Goal: Find contact information: Find contact information

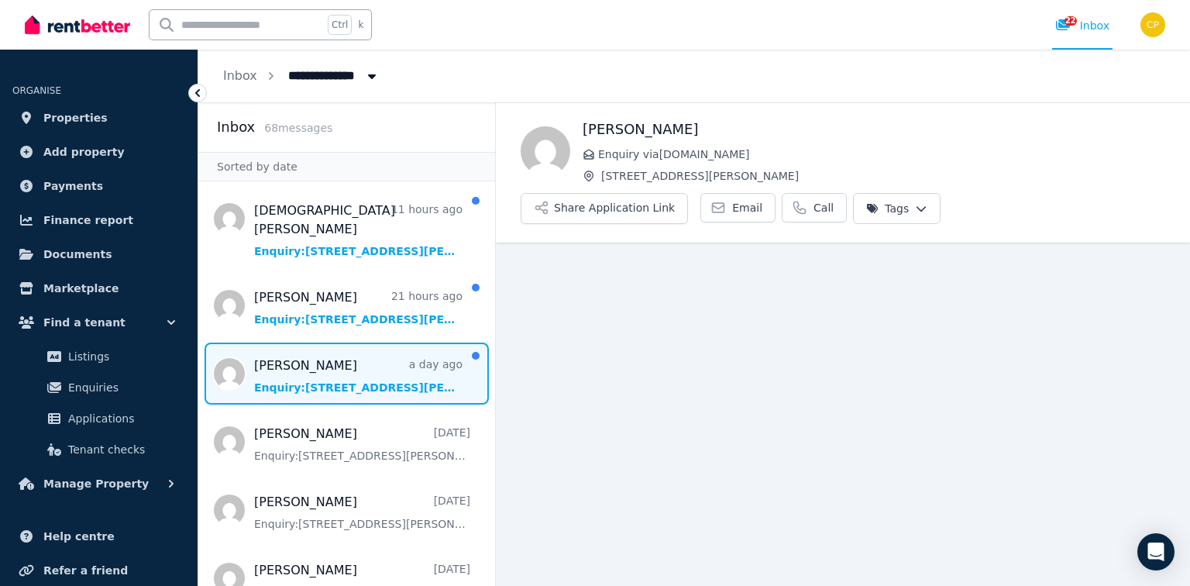
click at [274, 352] on span "Message list" at bounding box center [346, 373] width 297 height 62
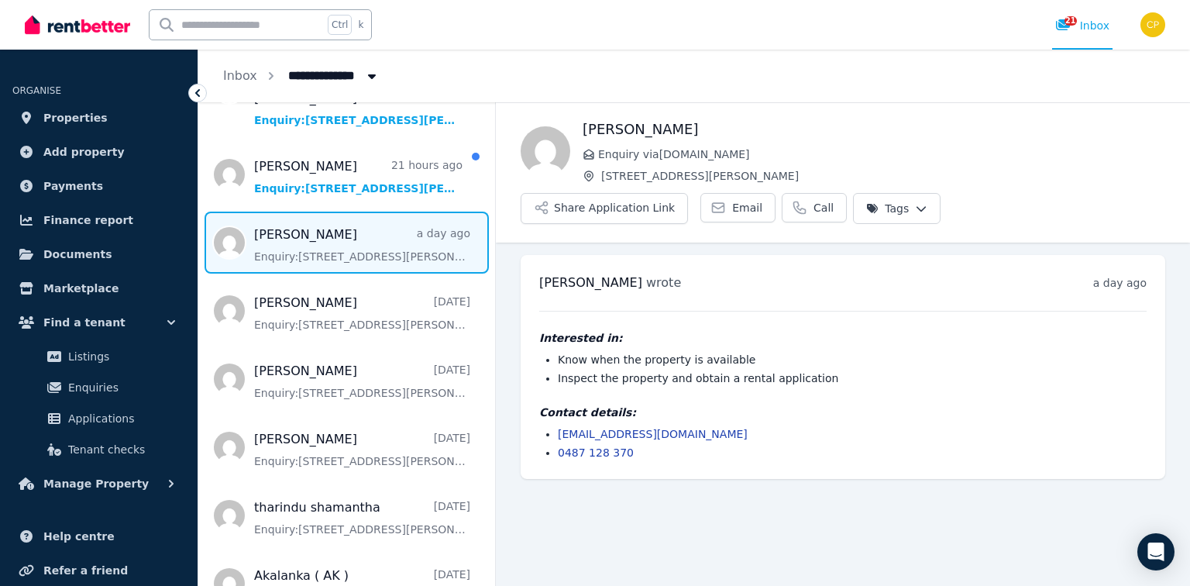
scroll to position [149, 0]
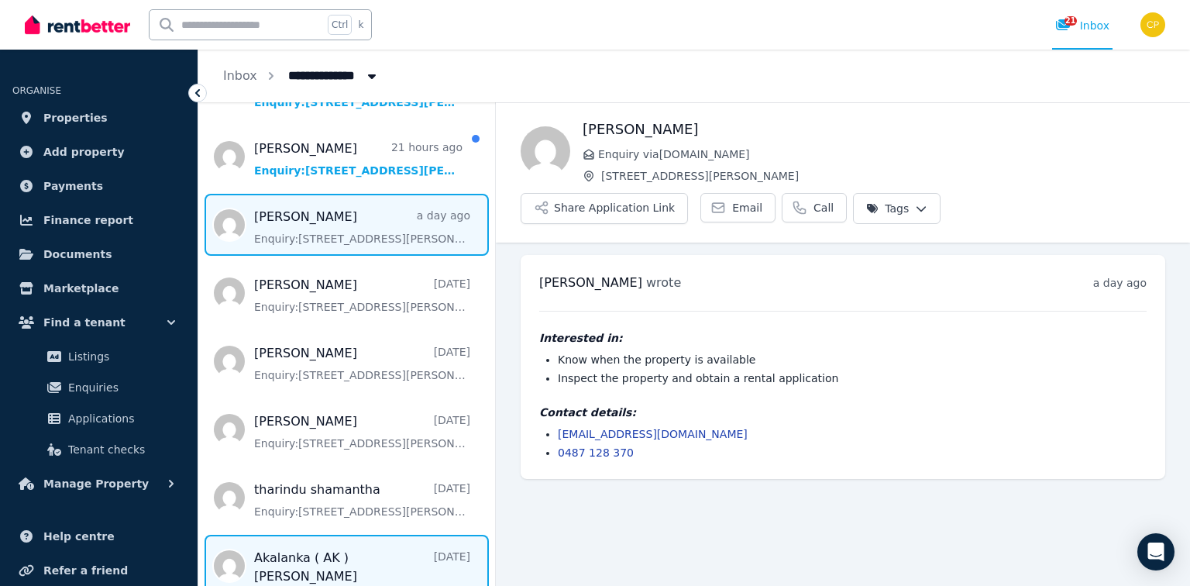
click at [483, 584] on span "Message list" at bounding box center [346, 575] width 297 height 81
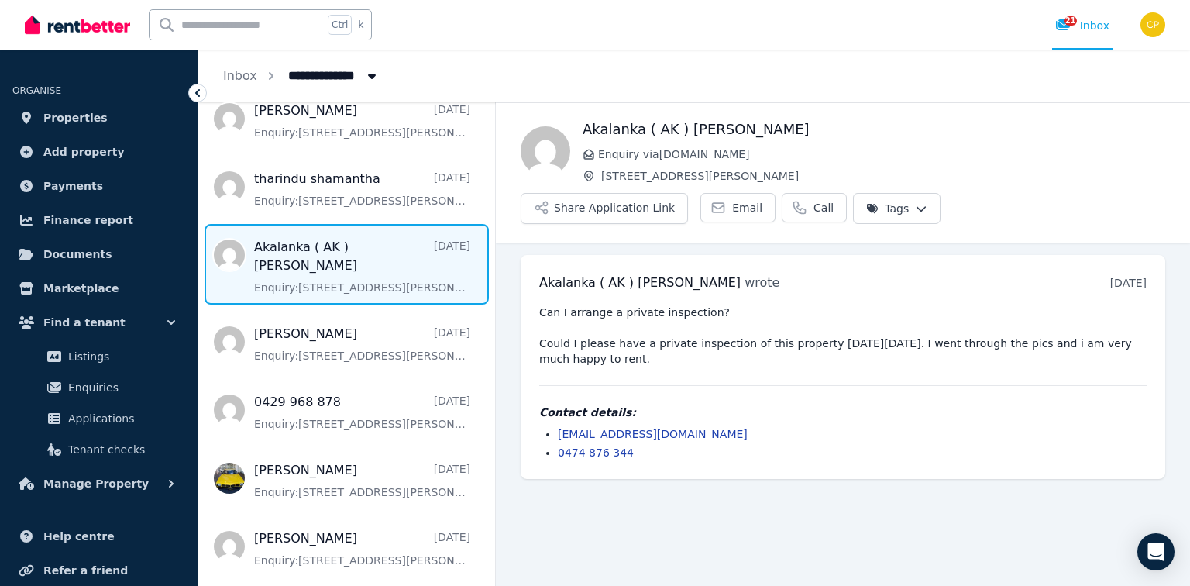
scroll to position [471, 0]
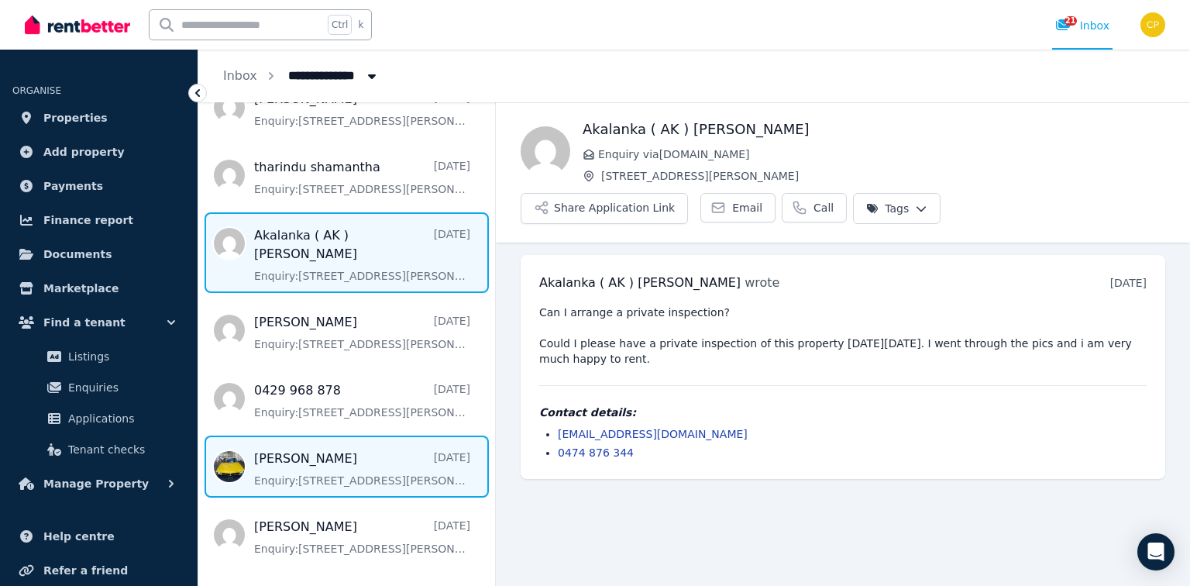
click at [369, 464] on span "Message list" at bounding box center [346, 466] width 297 height 62
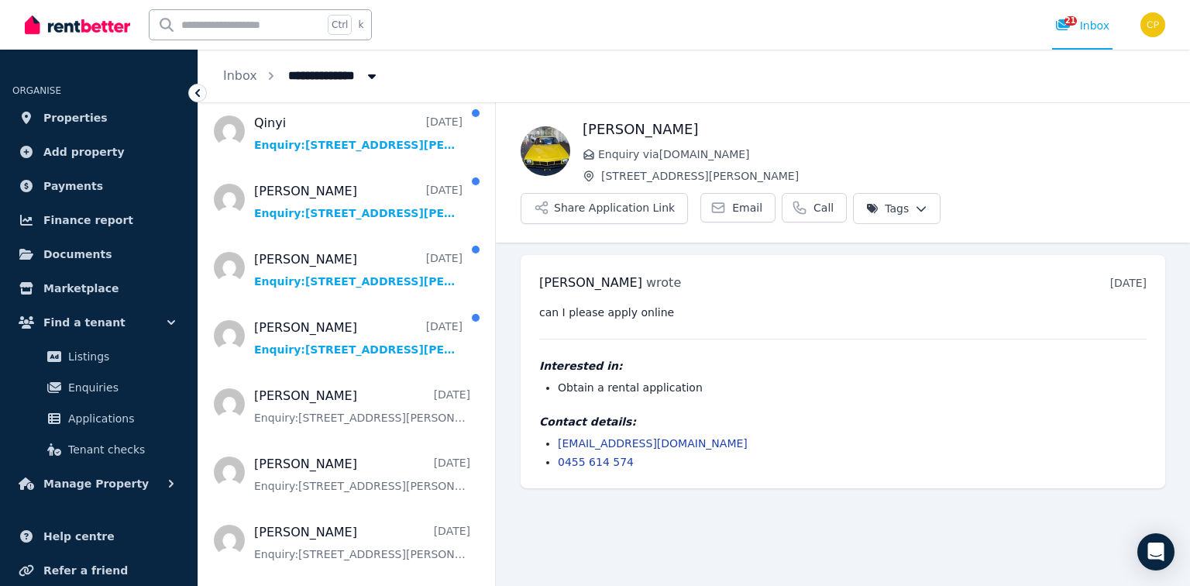
scroll to position [1636, 0]
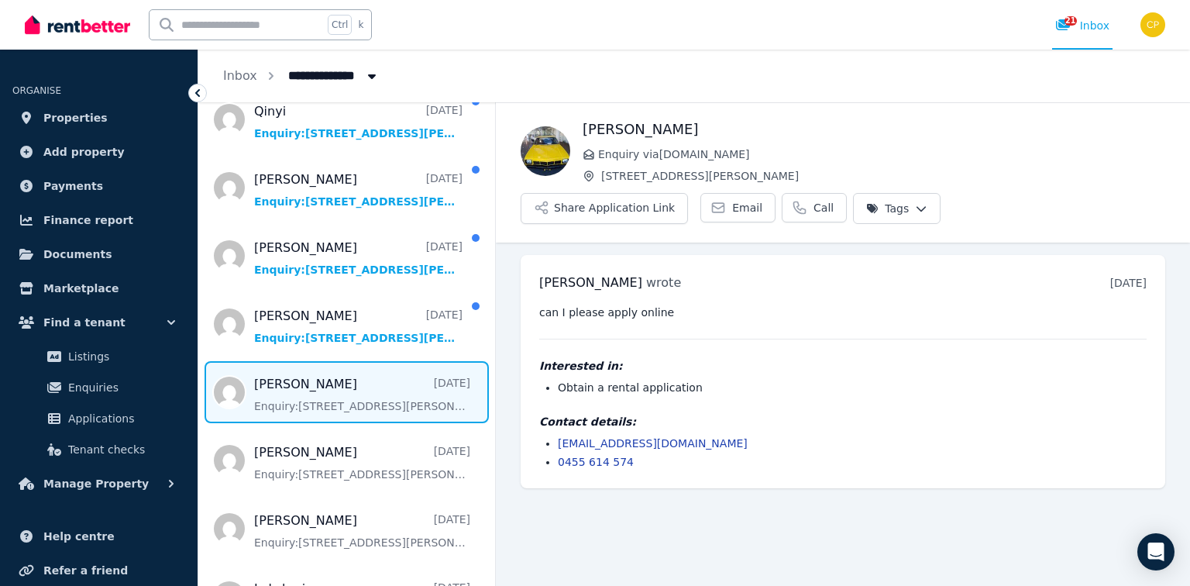
click at [347, 384] on span "Message list" at bounding box center [346, 392] width 297 height 62
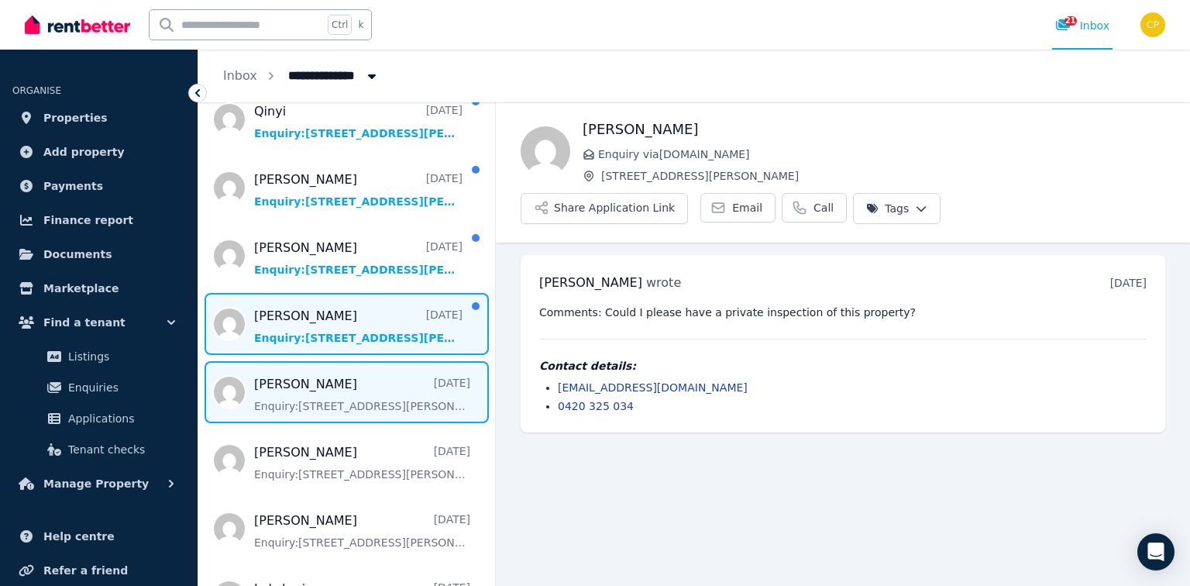
click at [365, 325] on span "Message list" at bounding box center [346, 324] width 297 height 62
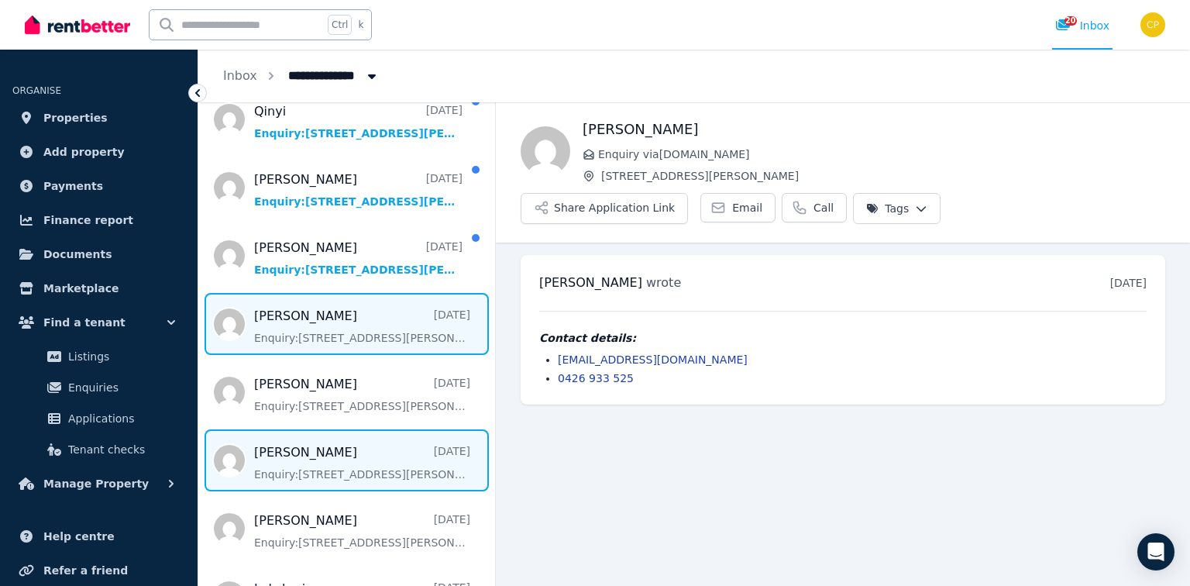
click at [366, 446] on span "Message list" at bounding box center [346, 460] width 297 height 62
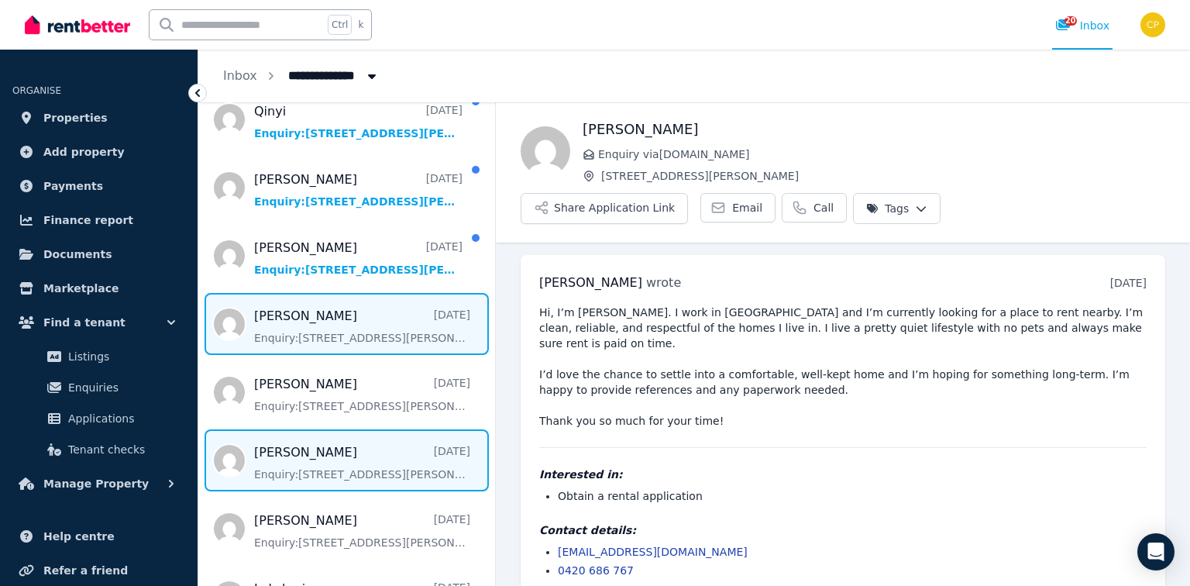
click at [373, 293] on span "Message list" at bounding box center [346, 324] width 297 height 62
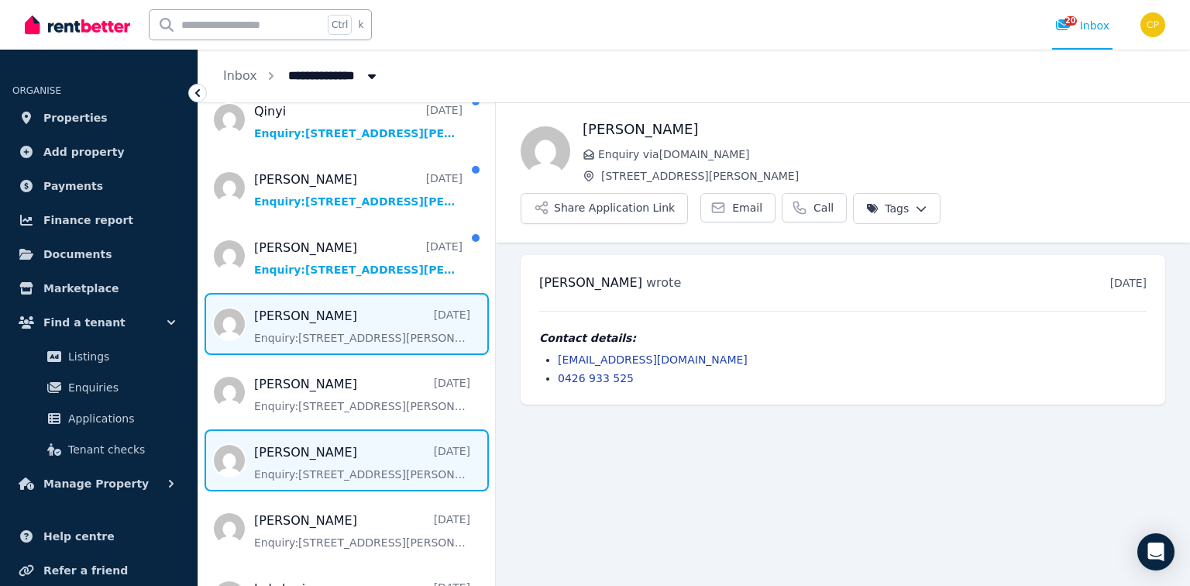
click at [322, 441] on span "Message list" at bounding box center [346, 460] width 297 height 62
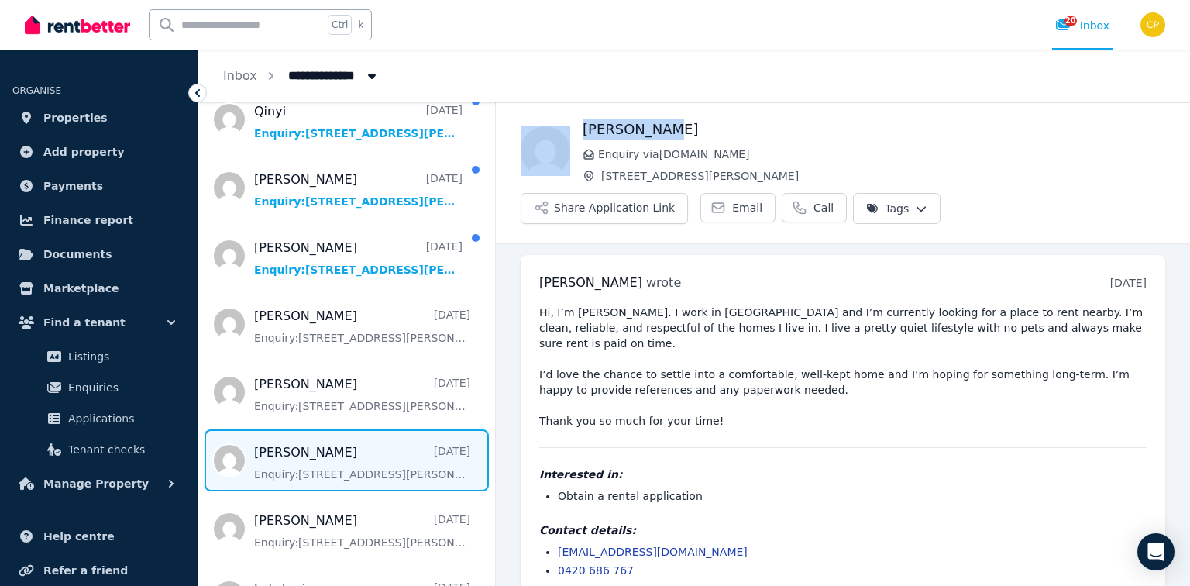
drag, startPoint x: 666, startPoint y: 131, endPoint x: 569, endPoint y: 129, distance: 96.9
click at [569, 129] on div "Cynthia Cui Enquiry via RealEstate.com.au 2/5 Vasey Street, Punchbowl Share App…" at bounding box center [843, 171] width 694 height 105
copy div "Cynthia Cui"
drag, startPoint x: 632, startPoint y: 510, endPoint x: 543, endPoint y: 511, distance: 89.1
click at [543, 544] on ul "yingcui567@gmail.com 0420 686 767" at bounding box center [842, 561] width 607 height 34
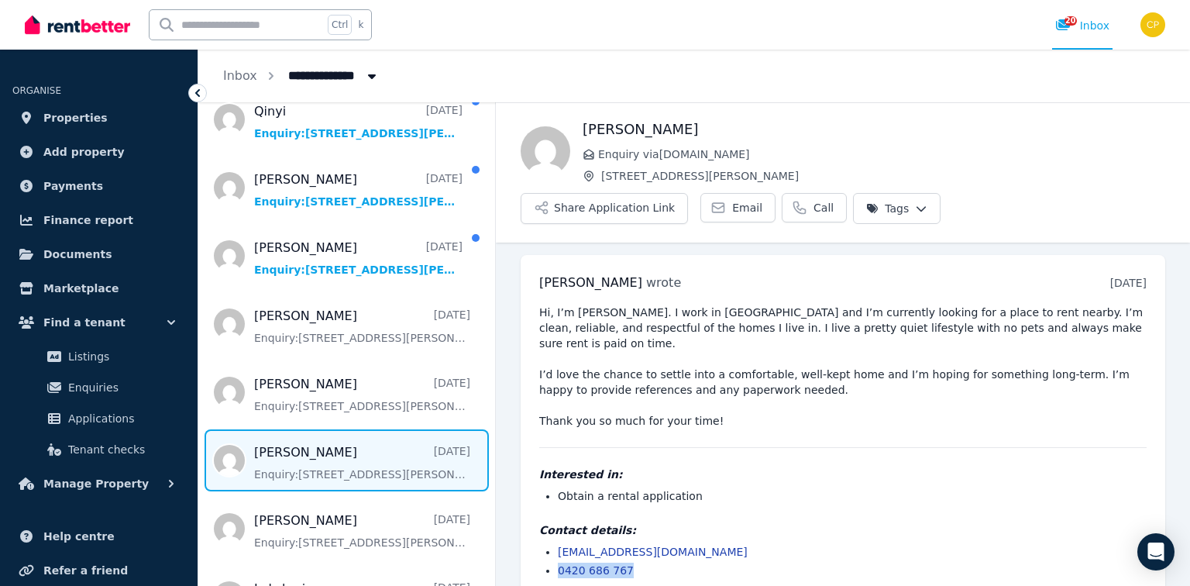
copy link "0420 686 767"
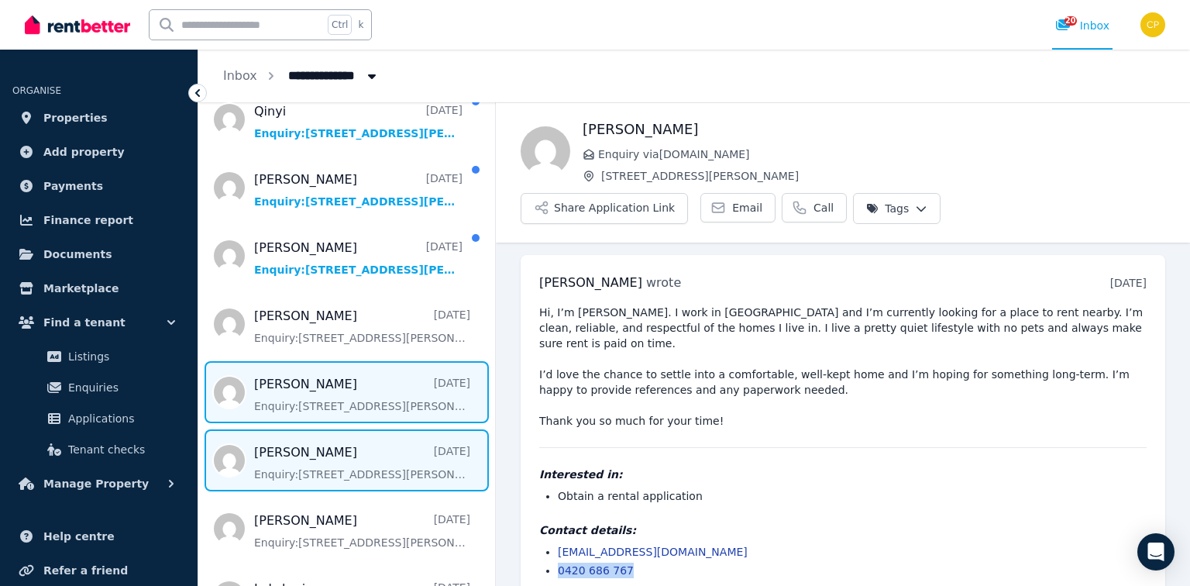
click at [329, 387] on span "Message list" at bounding box center [346, 392] width 297 height 62
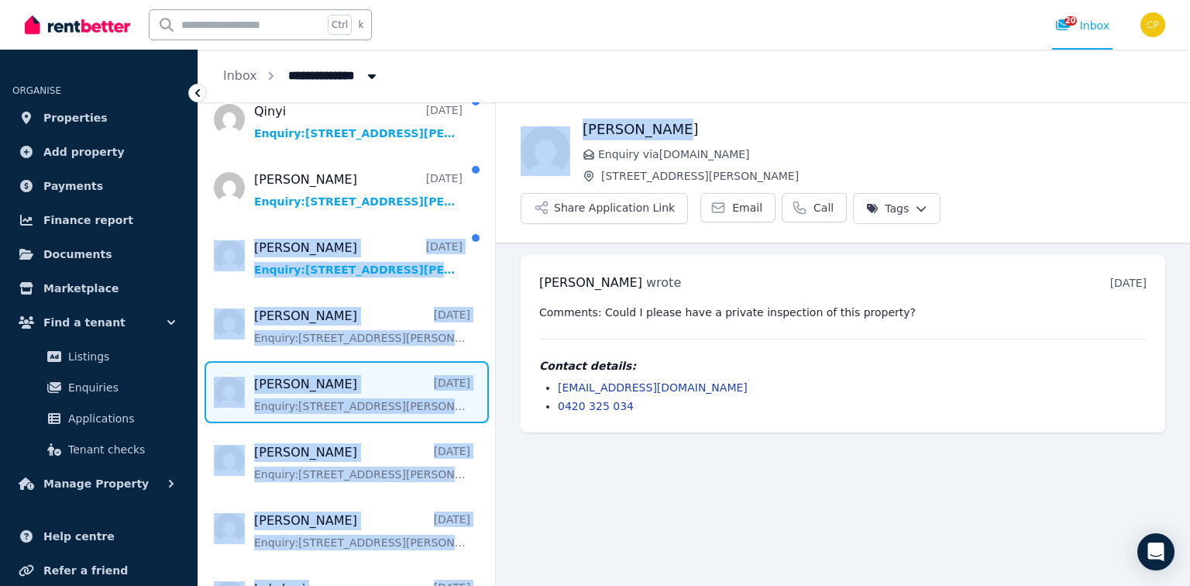
drag, startPoint x: 670, startPoint y: 129, endPoint x: 493, endPoint y: 136, distance: 177.5
click at [493, 136] on div "Inbox 68 message s Sorted by date Muhammad Usman 11 hours ago Enquiry: 2/5 Vase…" at bounding box center [694, 343] width 992 height 483
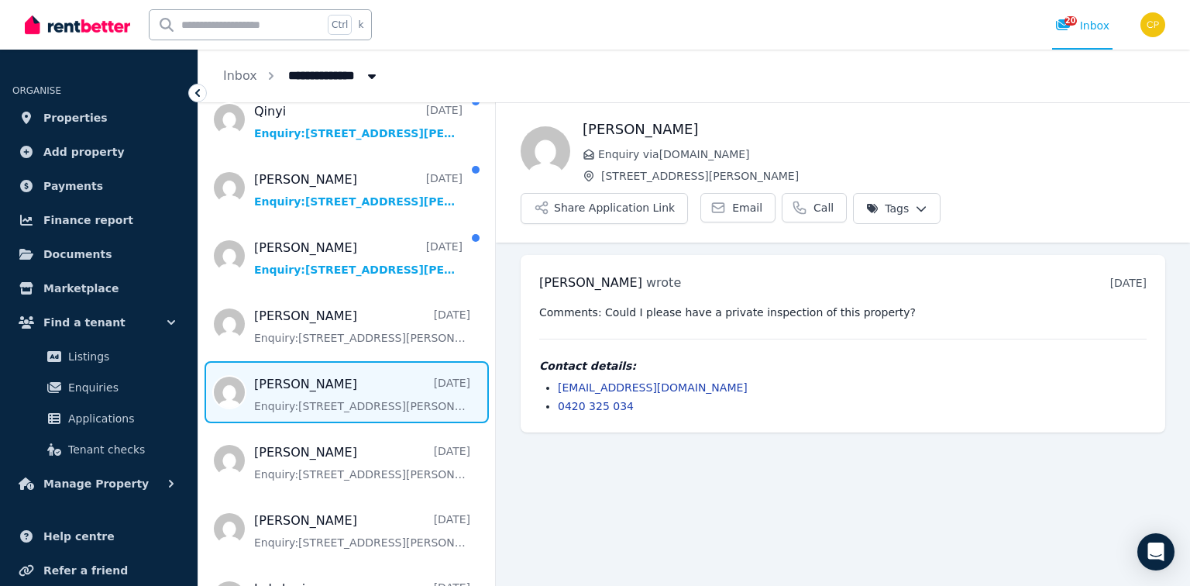
click at [694, 102] on div "**********" at bounding box center [694, 76] width 992 height 53
drag, startPoint x: 661, startPoint y: 133, endPoint x: 576, endPoint y: 133, distance: 84.5
click at [576, 133] on div "Maria Garcia Enquiry via Domain.com.au 2/5 Vasey Street, Punchbowl Share Applic…" at bounding box center [843, 171] width 694 height 105
copy h1 "Maria Garcia"
drag, startPoint x: 627, startPoint y: 373, endPoint x: 540, endPoint y: 374, distance: 86.8
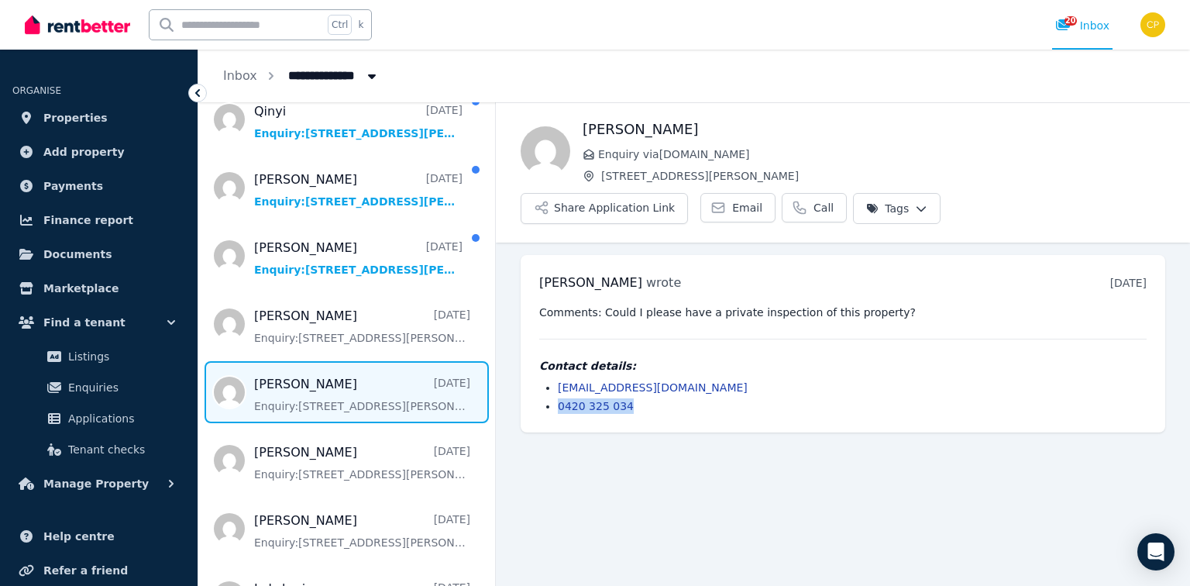
click at [540, 374] on div "Maria Garcia wrote 10 days ago 7:03 pm on Mon, 18 Aug 2025 Comments: Could I pl…" at bounding box center [843, 343] width 645 height 177
copy link "0420 325 034"
